Goal: Information Seeking & Learning: Learn about a topic

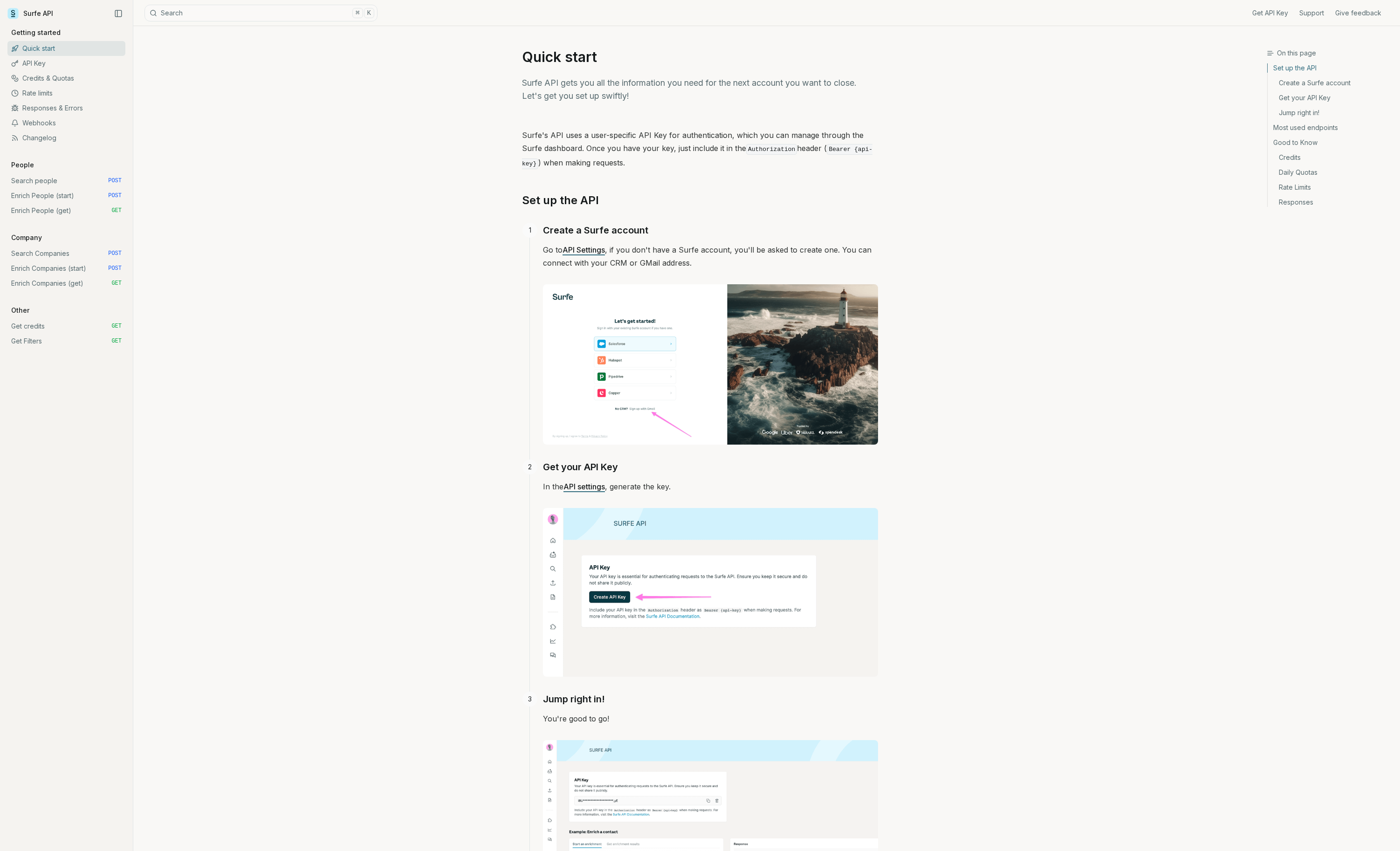
click at [115, 181] on span "POST" at bounding box center [115, 181] width 14 height 7
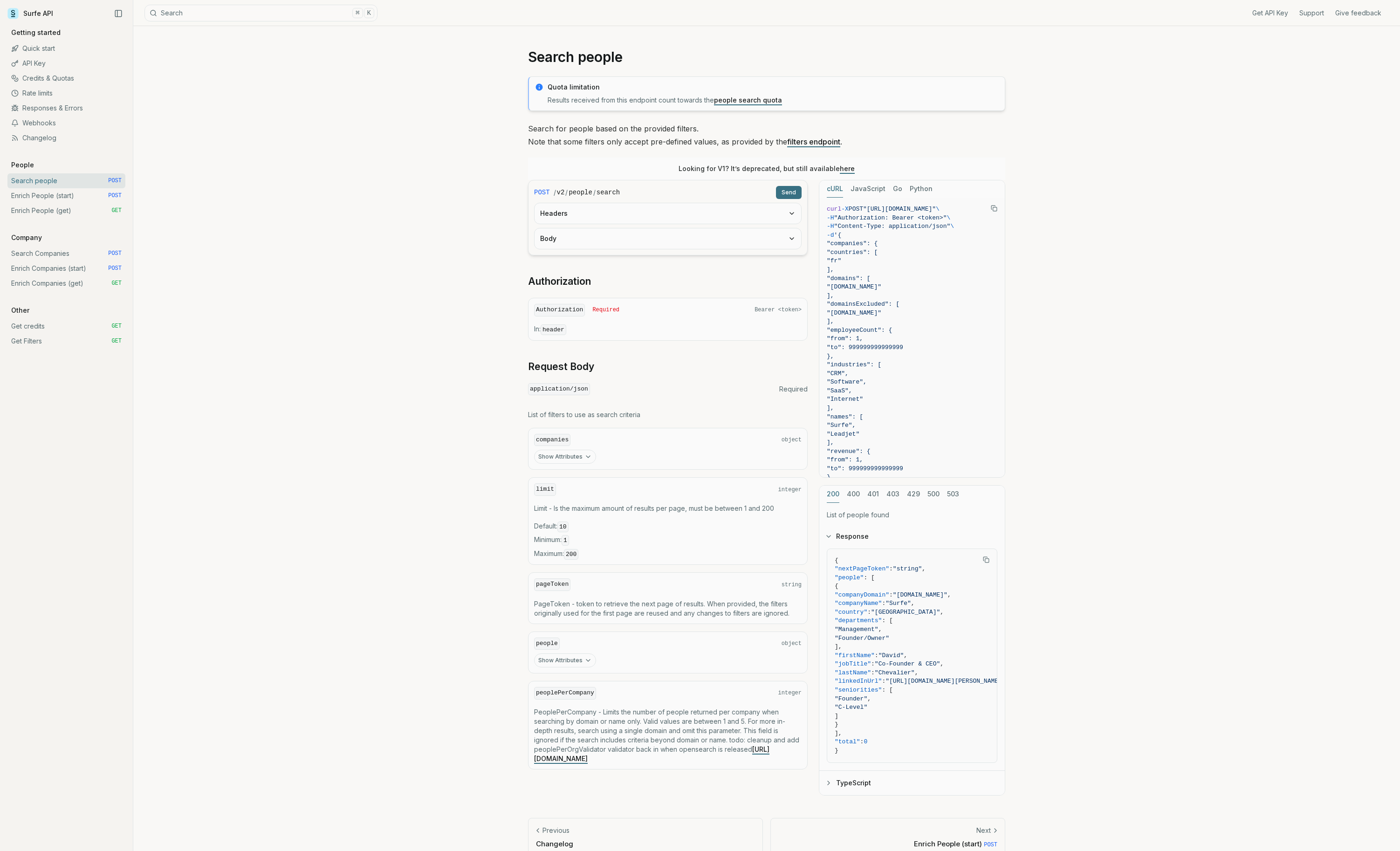
click at [103, 285] on link "Enrich Companies (get) GET" at bounding box center [66, 283] width 118 height 15
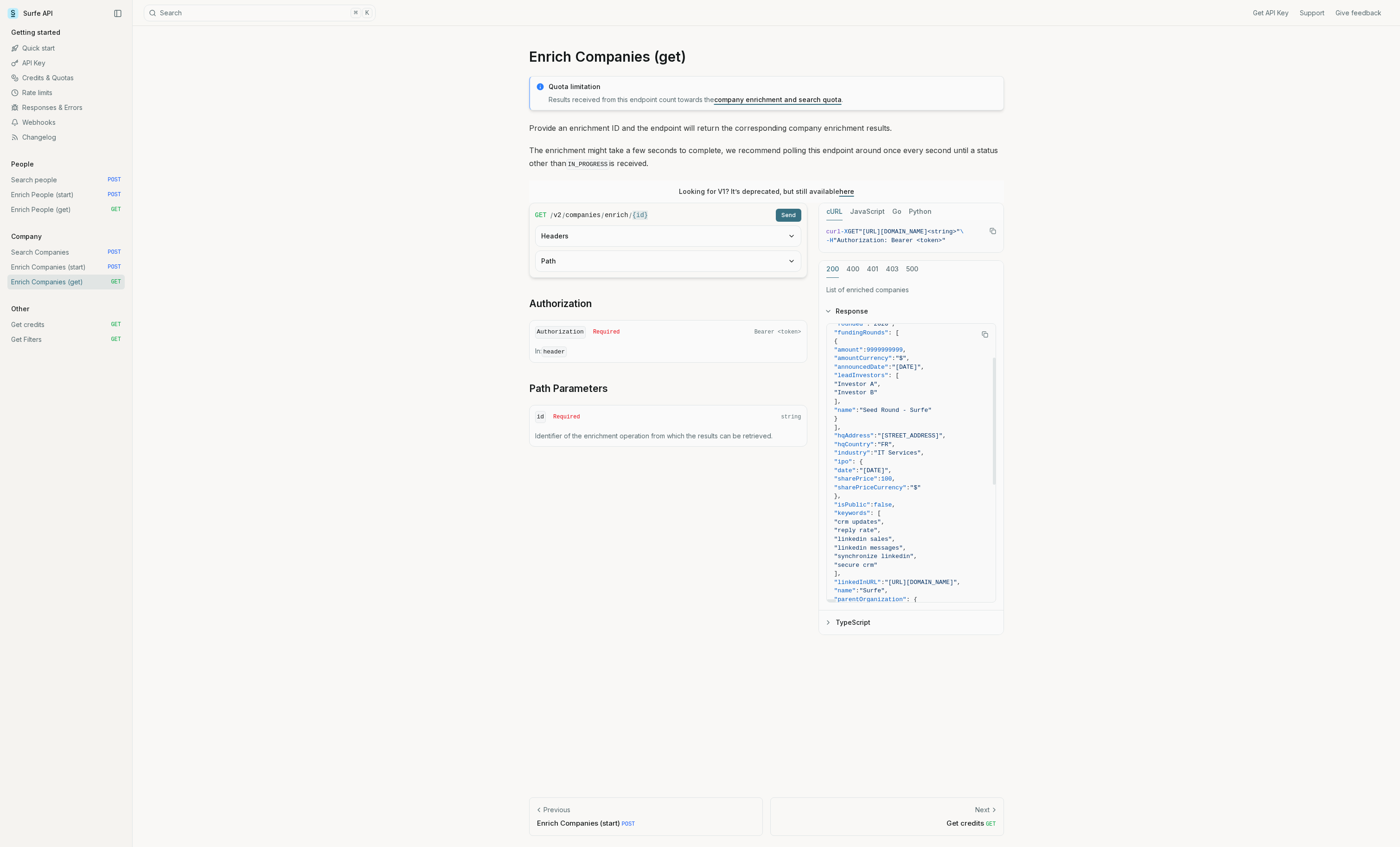
scroll to position [154, 0]
click at [309, 275] on div "Enrich Companies (get) Quota limitation Results received from this endpoint cou…" at bounding box center [766, 436] width 1267 height 821
click at [48, 208] on link "Enrich People (get) GET" at bounding box center [66, 210] width 117 height 15
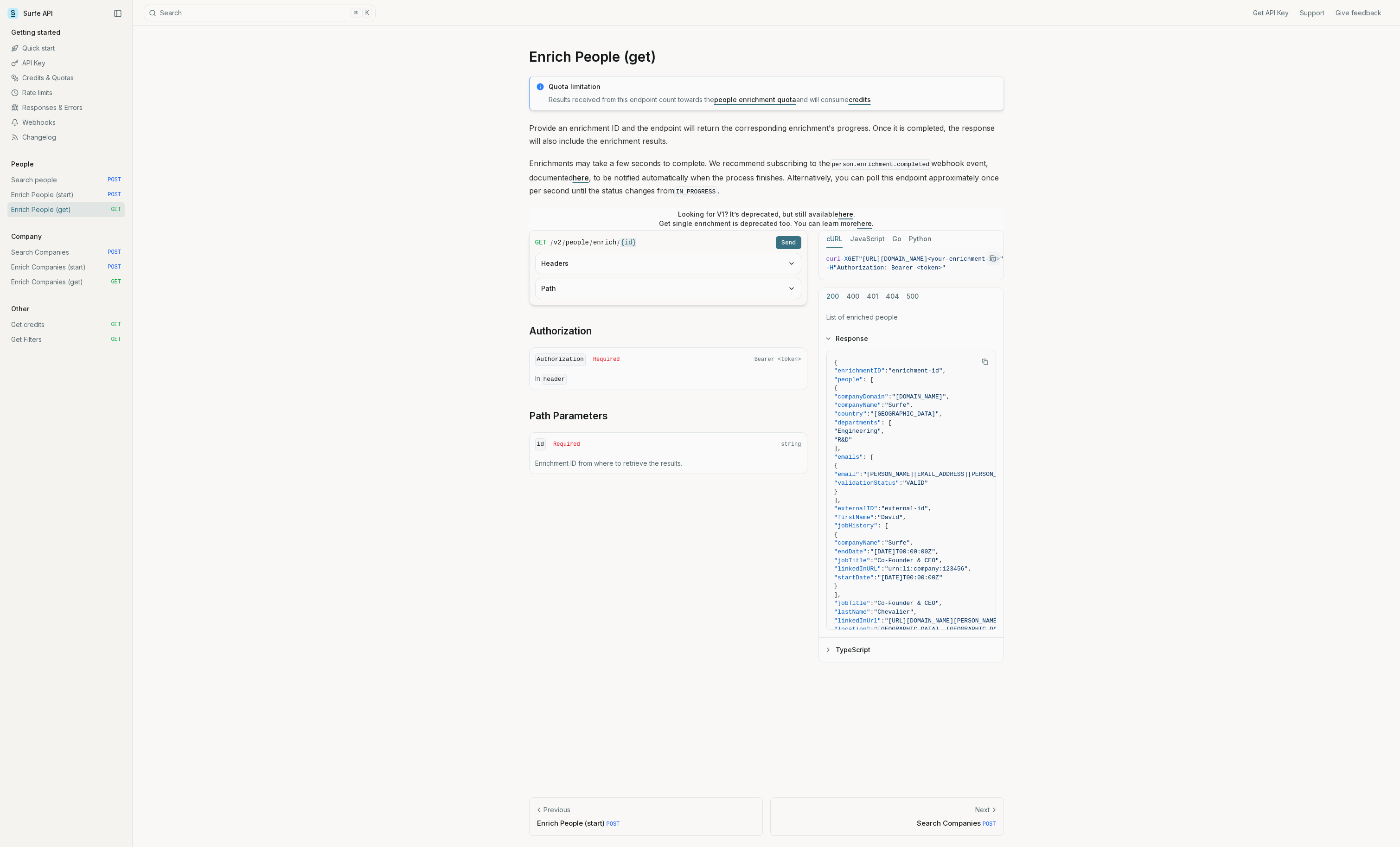
click at [51, 197] on link "Enrich People (start) POST" at bounding box center [66, 195] width 117 height 15
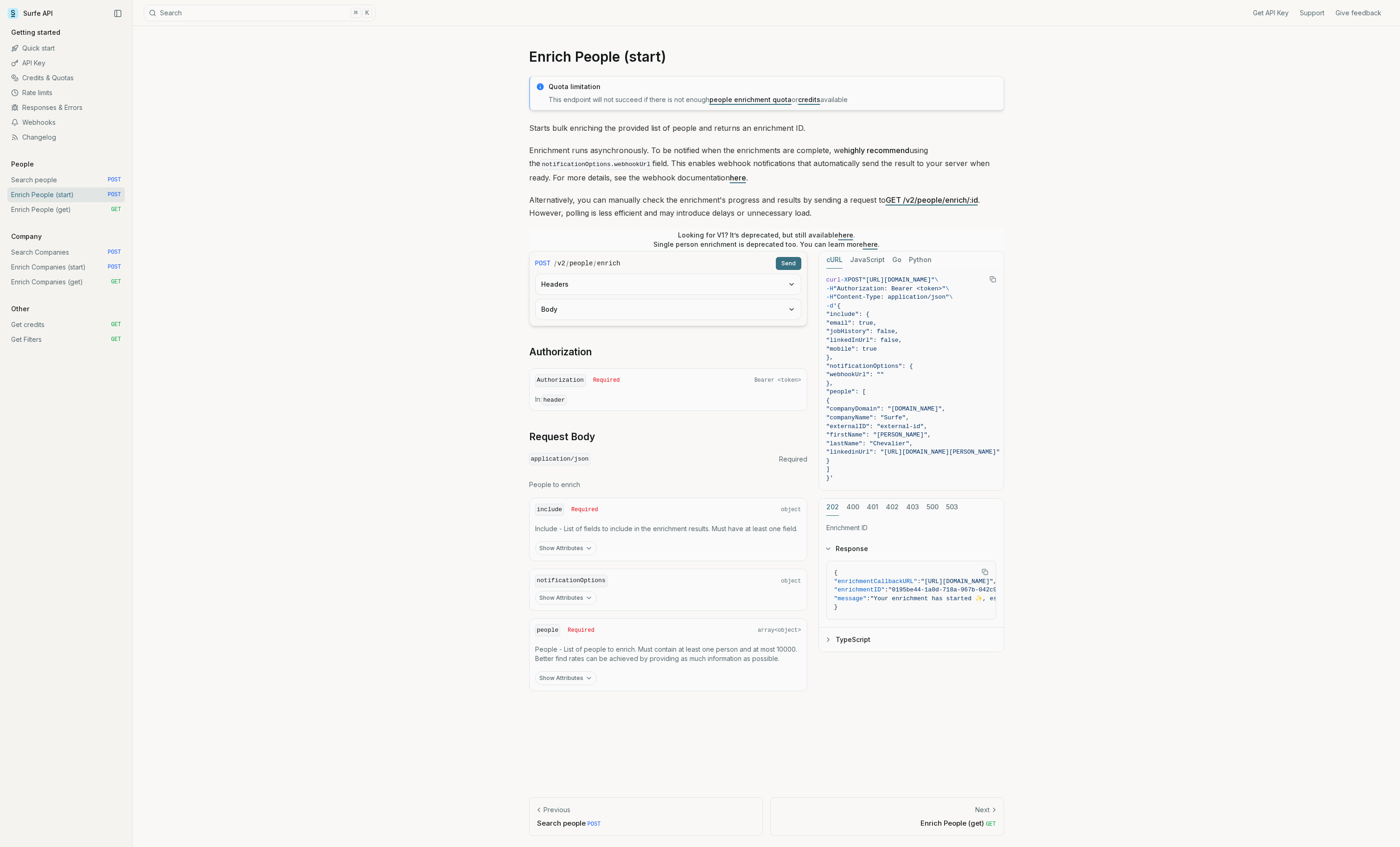
click at [51, 208] on link "Enrich People (get) GET" at bounding box center [66, 210] width 117 height 15
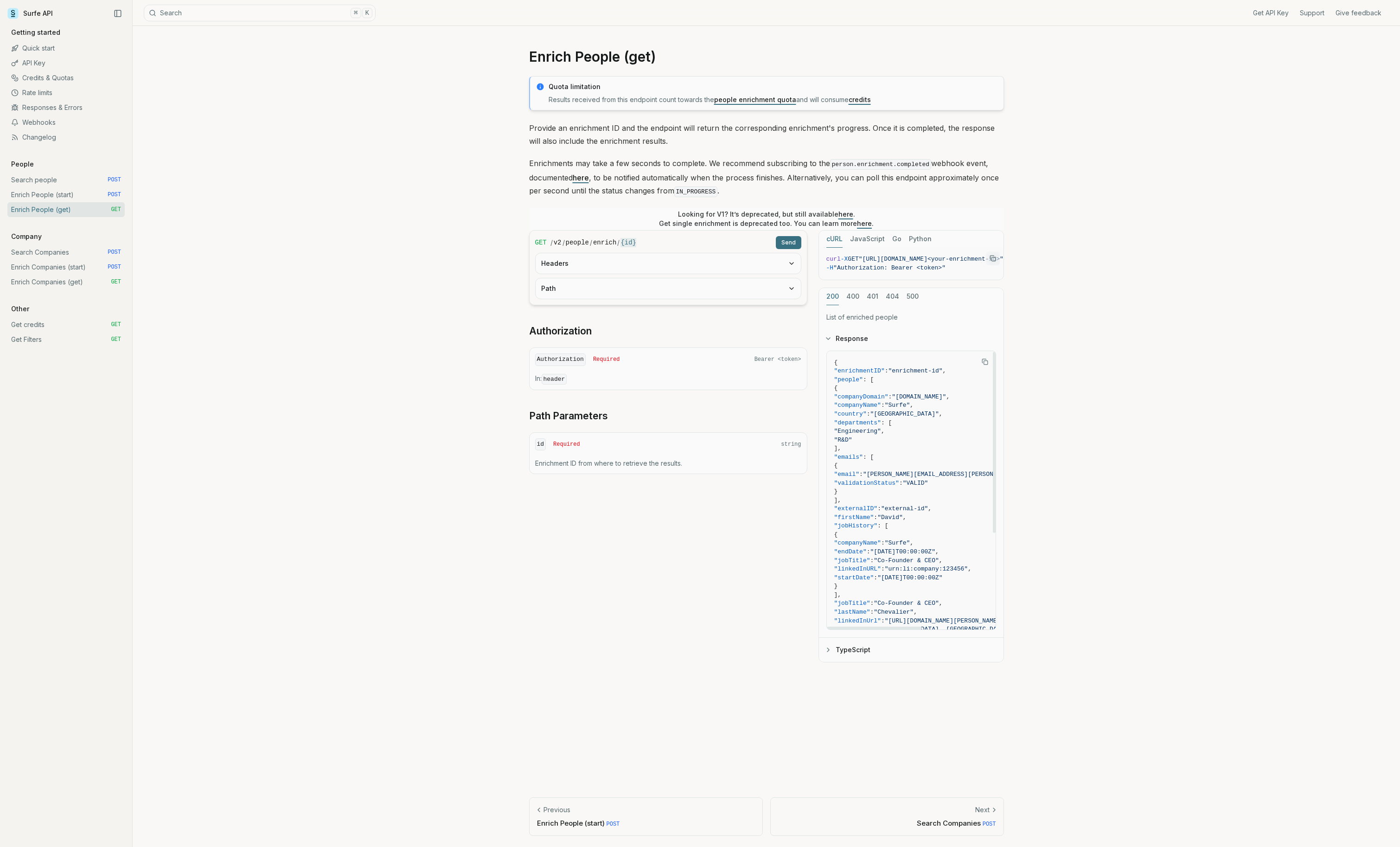
scroll to position [2, 0]
drag, startPoint x: 892, startPoint y: 261, endPoint x: 1087, endPoint y: 256, distance: 195.1
click at [1087, 256] on div "Enrich People (get) Quota limitation Results received from this endpoint count …" at bounding box center [766, 436] width 1267 height 821
drag, startPoint x: 884, startPoint y: 277, endPoint x: 930, endPoint y: 282, distance: 46.3
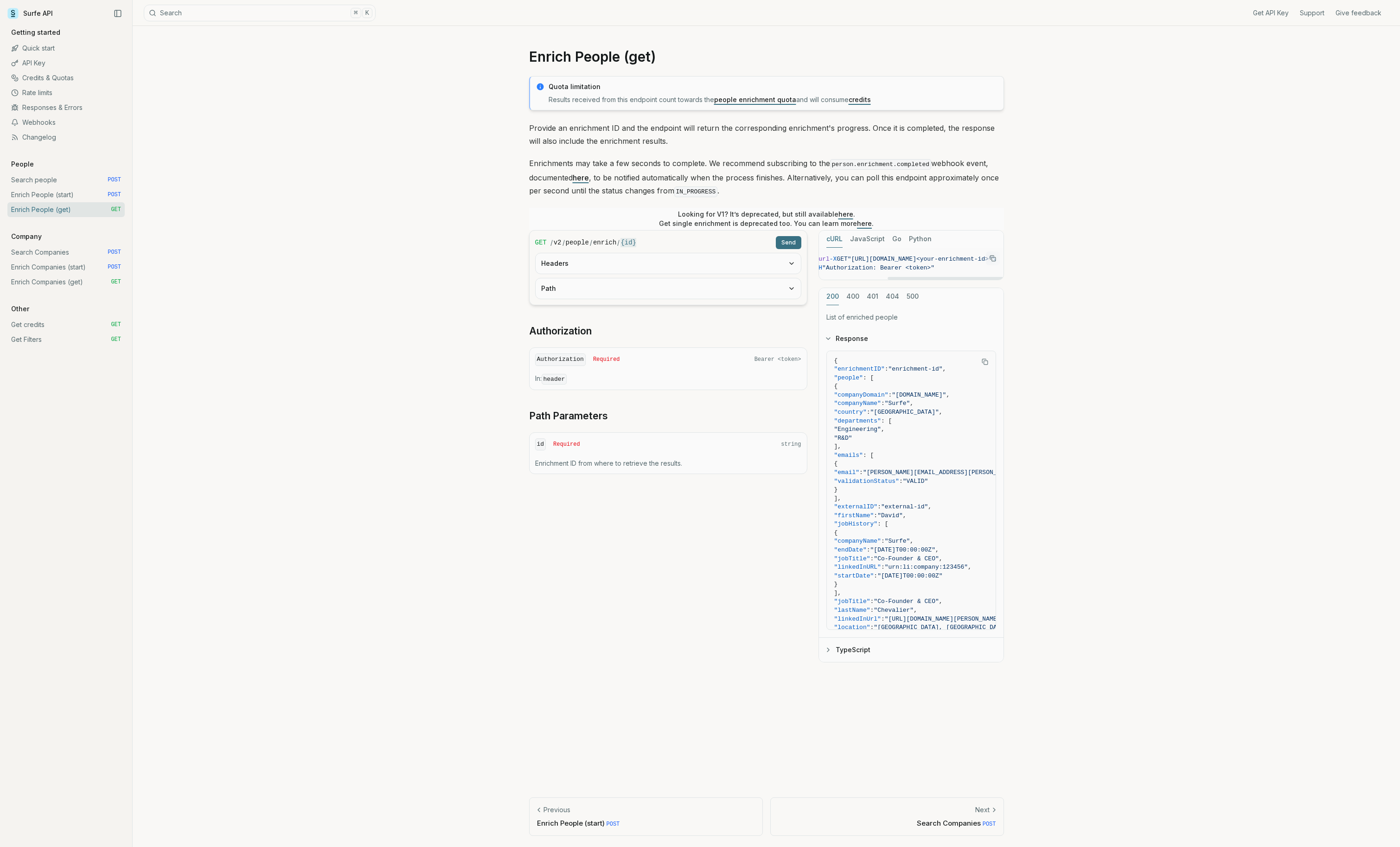
click at [930, 280] on div at bounding box center [945, 278] width 116 height 3
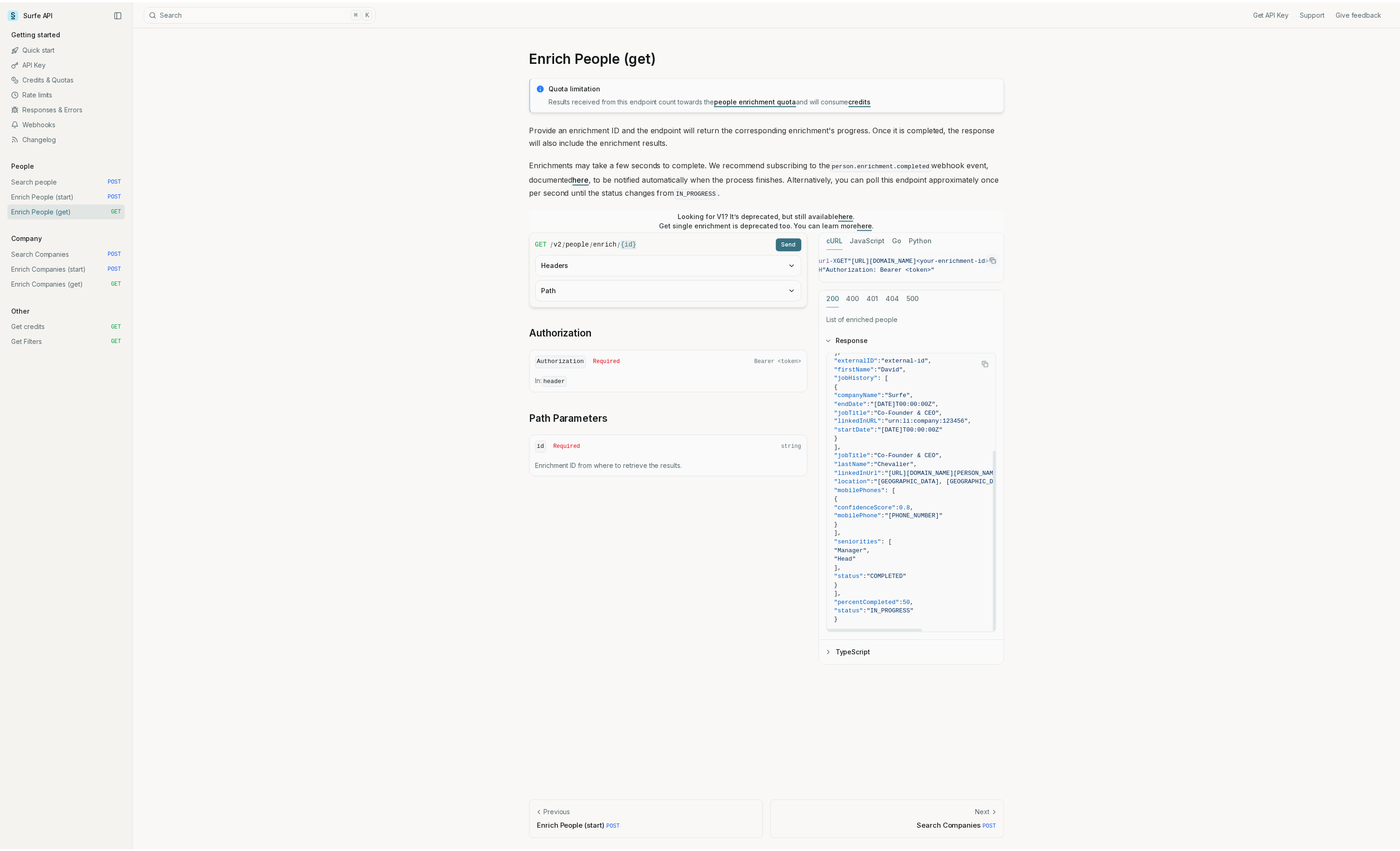
scroll to position [0, 0]
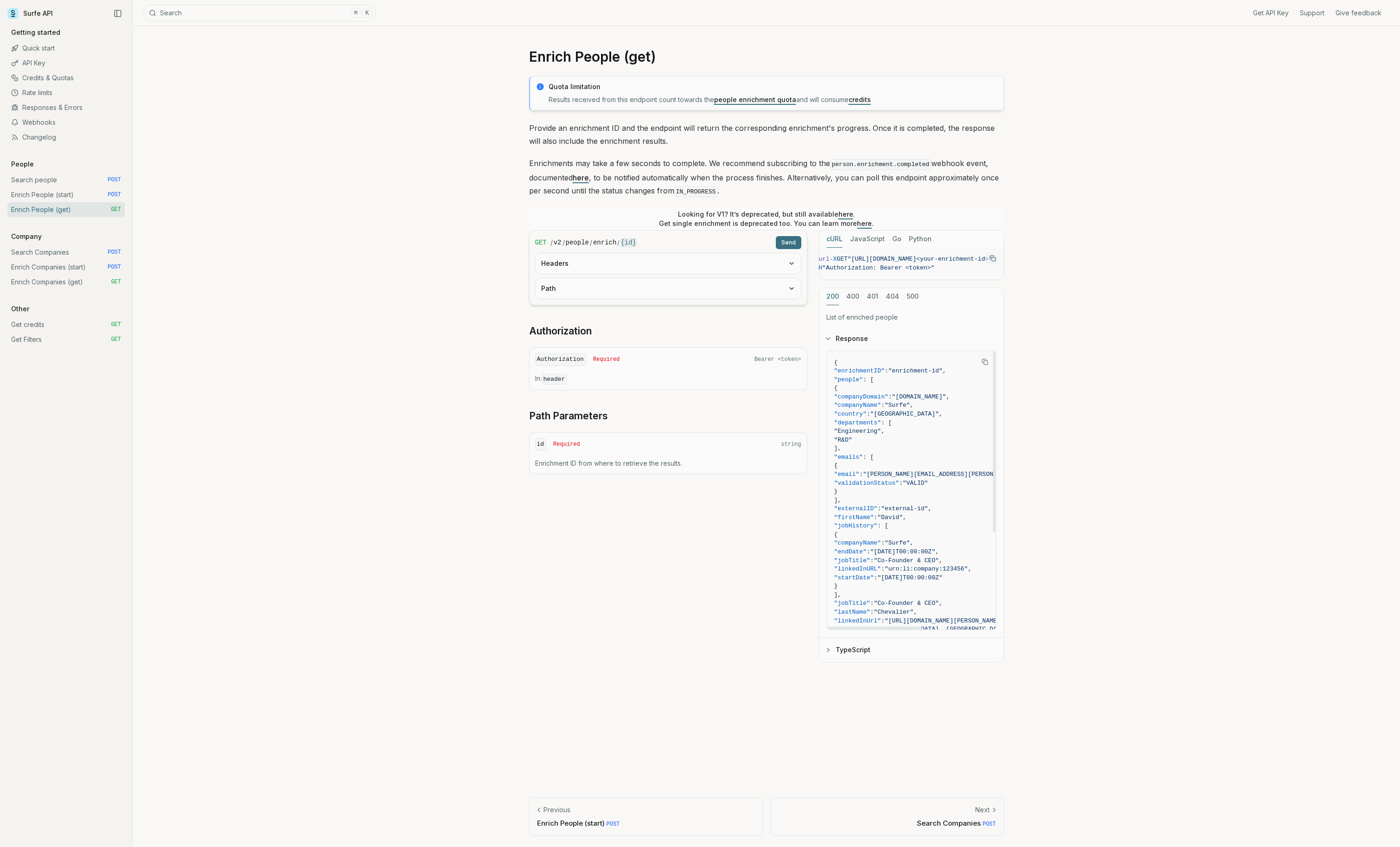
click at [452, 421] on div "Enrich People (get) Quota limitation Results received from this endpoint count …" at bounding box center [766, 436] width 1267 height 821
click at [49, 47] on link "Quick start" at bounding box center [66, 48] width 117 height 15
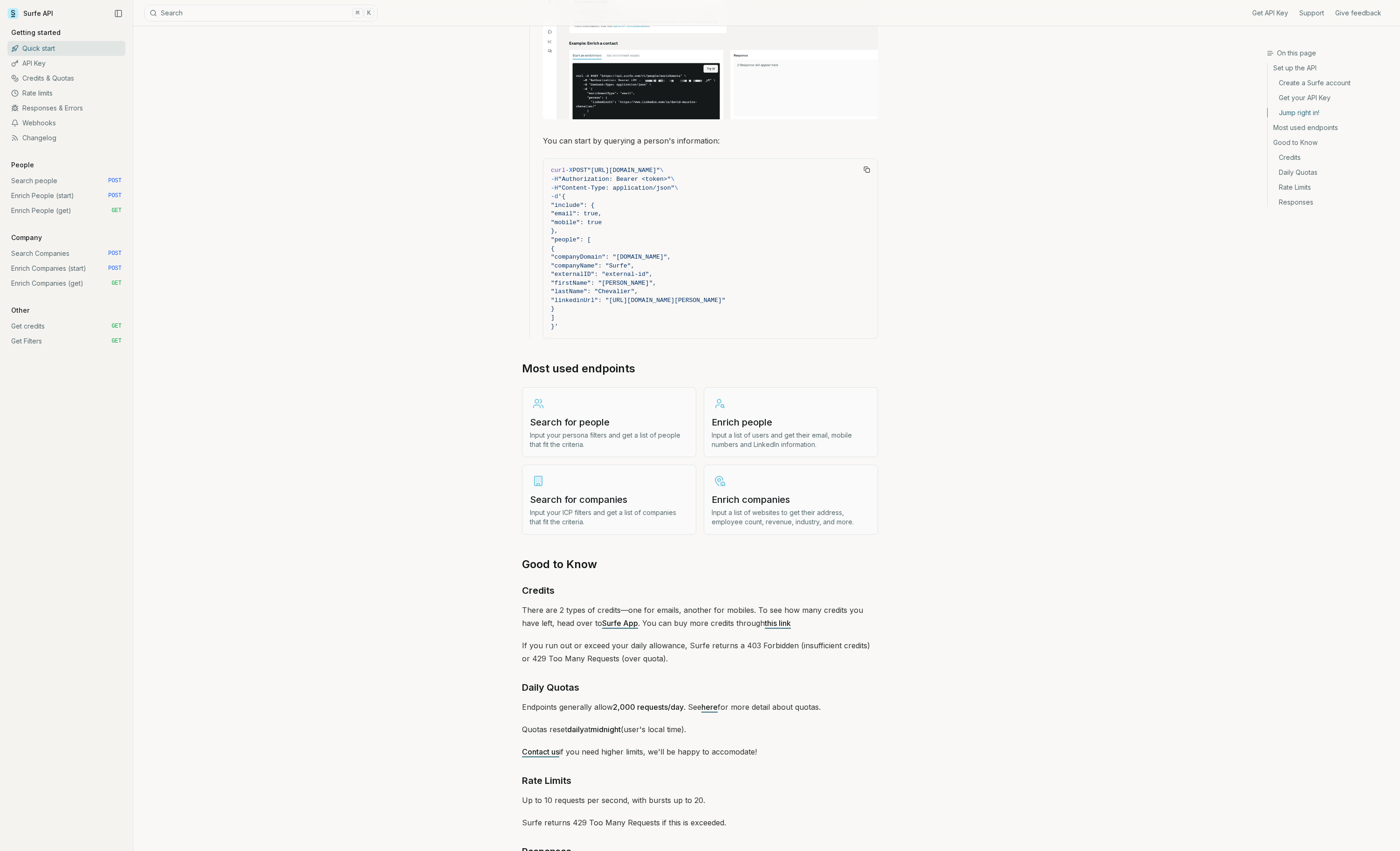
scroll to position [908, 0]
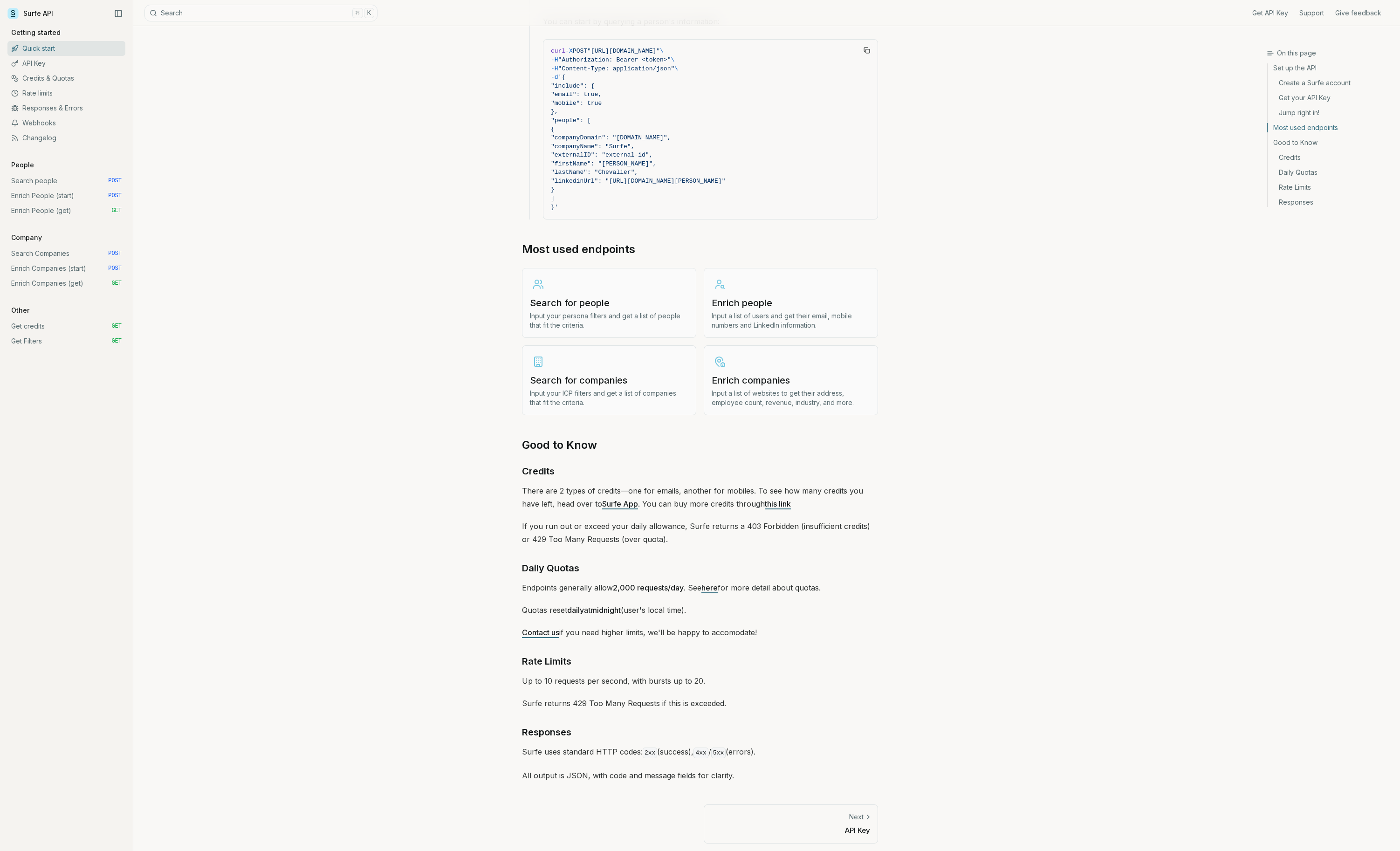
click at [791, 291] on link "Enrich people Input a list of users and get their email, mobile numbers and Lin…" at bounding box center [791, 303] width 174 height 70
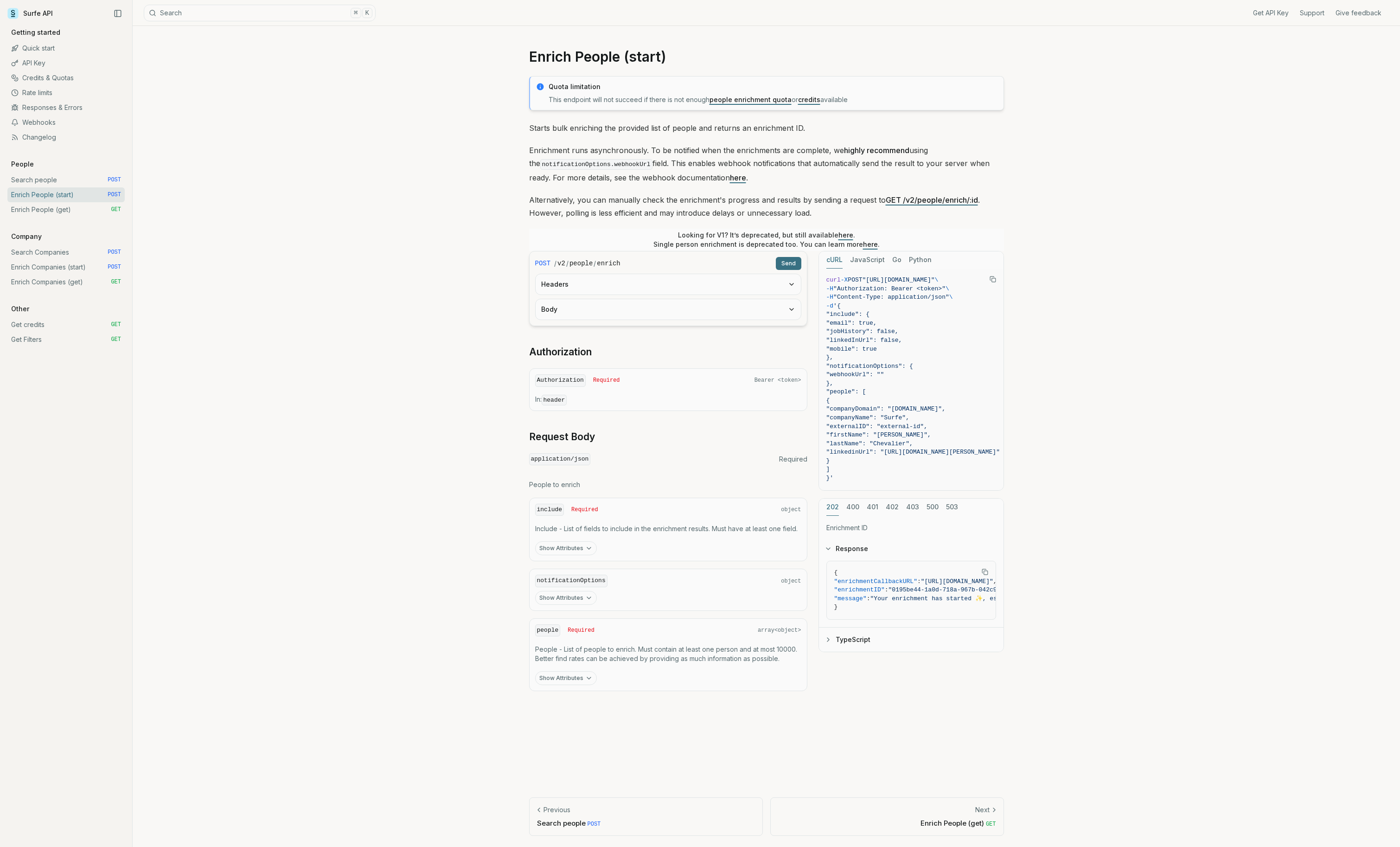
click at [82, 50] on link "Quick start" at bounding box center [66, 48] width 117 height 15
